Goal: Information Seeking & Learning: Learn about a topic

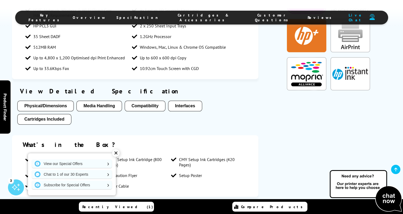
scroll to position [501, 0]
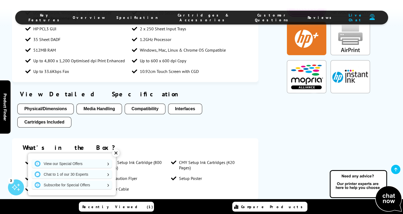
click at [43, 120] on button "Cartridges Included" at bounding box center [44, 122] width 54 height 11
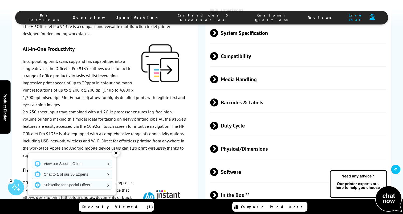
scroll to position [1262, 0]
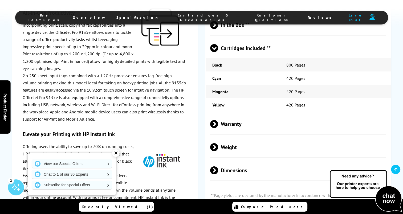
click at [116, 153] on div "✕" at bounding box center [115, 153] width 7 height 7
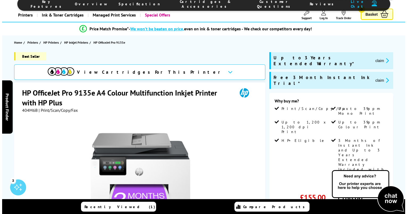
scroll to position [0, 0]
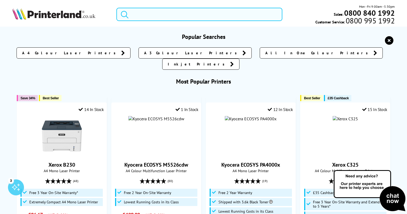
click at [150, 10] on input "search" at bounding box center [200, 14] width 166 height 13
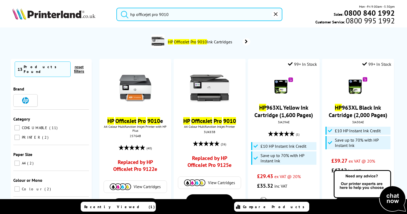
type input "hp officejet pro 9010"
click at [117, 8] on button "submit" at bounding box center [123, 14] width 13 height 12
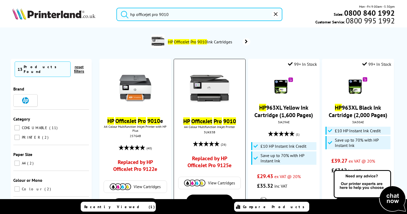
click at [199, 121] on mark "OfficeJet" at bounding box center [201, 121] width 21 height 7
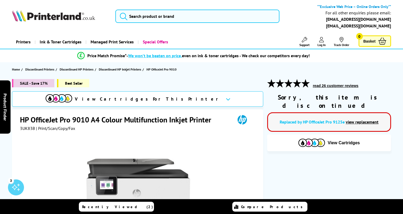
click at [358, 119] on link "view replacement" at bounding box center [362, 121] width 33 height 5
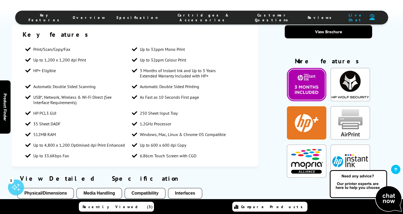
scroll to position [444, 0]
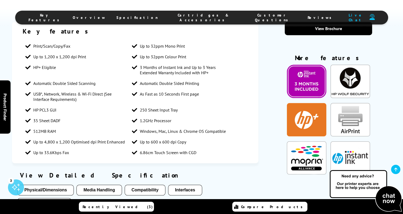
click at [65, 198] on button "Cartridges Included" at bounding box center [44, 203] width 54 height 11
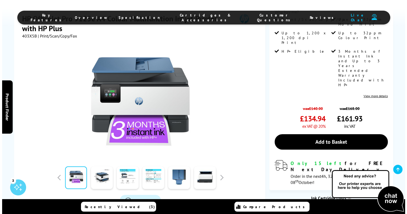
scroll to position [1, 0]
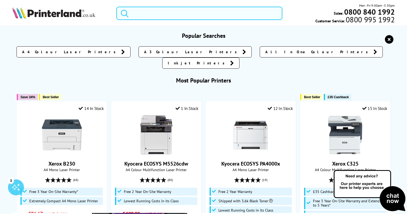
click at [146, 12] on input "search" at bounding box center [200, 13] width 166 height 13
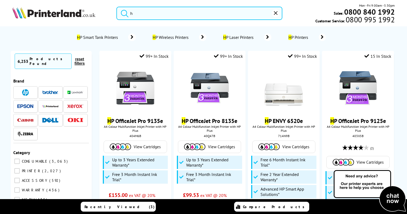
scroll to position [0, 0]
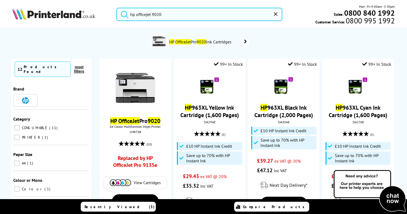
type input "hp officejet 9020"
click at [117, 8] on button "submit" at bounding box center [123, 14] width 13 height 12
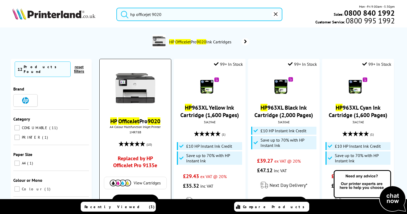
click at [138, 158] on link "Replaced by HP OfficeJet Pro 9135e" at bounding box center [135, 163] width 53 height 17
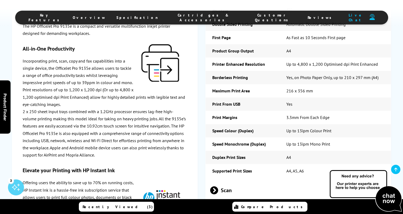
scroll to position [844, 0]
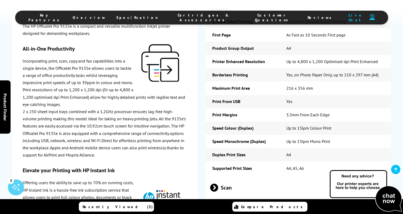
click at [198, 17] on span "Cartridges & Accessories" at bounding box center [204, 18] width 70 height 10
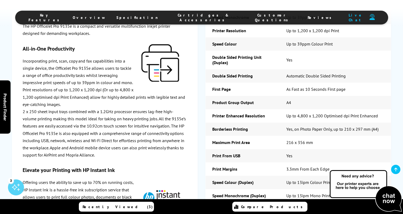
scroll to position [772, 0]
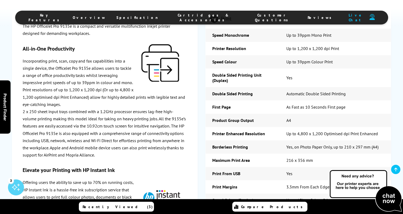
click at [155, 16] on span "Specification" at bounding box center [138, 17] width 42 height 5
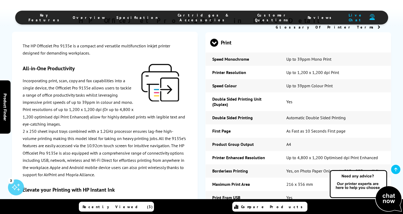
scroll to position [733, 0]
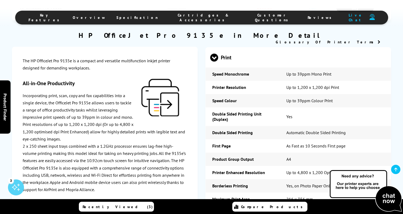
click at [182, 84] on div at bounding box center [160, 98] width 53 height 52
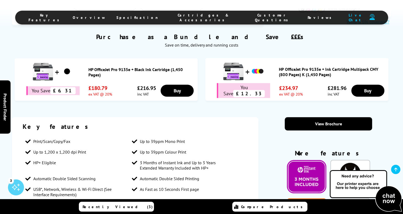
scroll to position [278, 0]
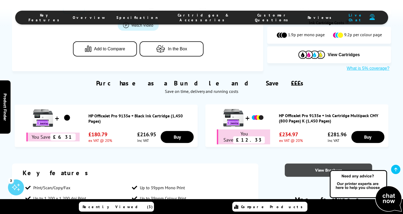
click at [310, 166] on link "View Brochure" at bounding box center [329, 170] width 88 height 13
